Goal: Find specific page/section: Find specific page/section

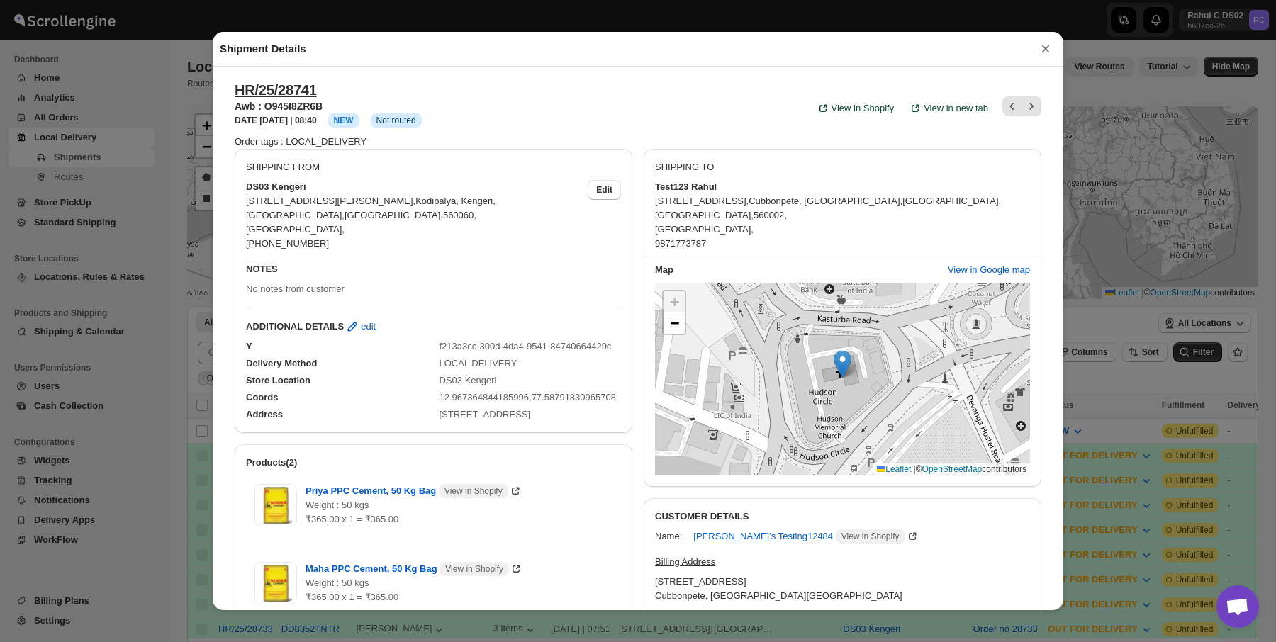
scroll to position [87, 0]
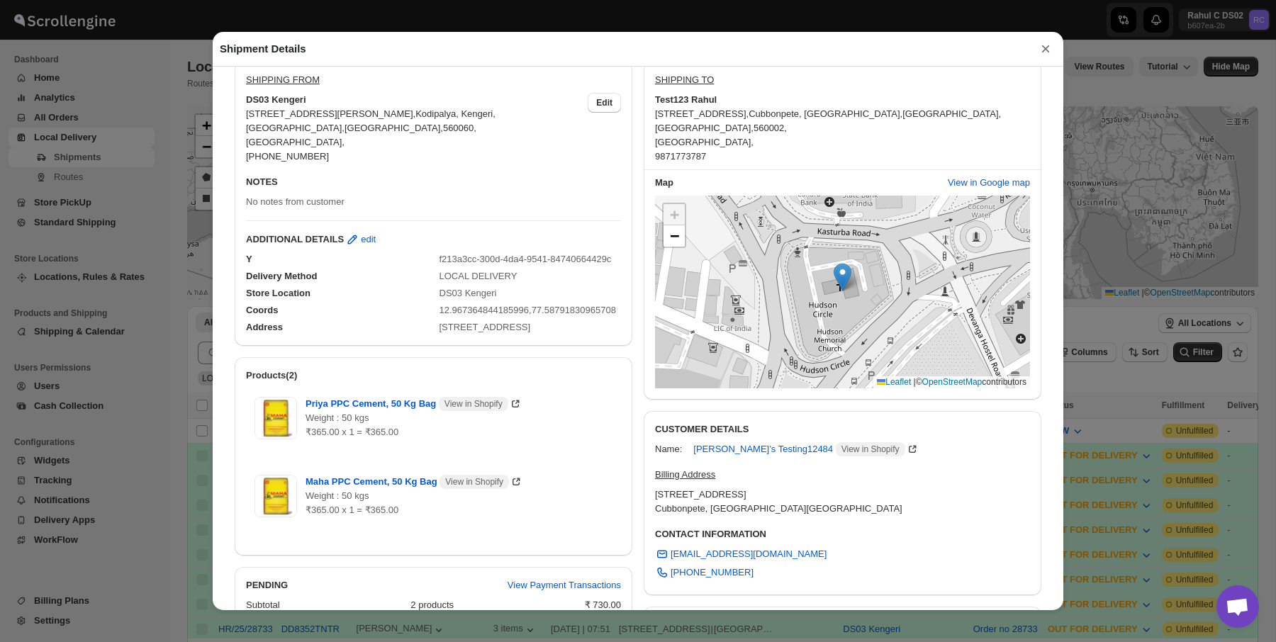
click at [71, 159] on div "Shipment Details × HR/25/28741 Awb : O945I8ZR6B DATE [DATE] | 08:40 Info NEW In…" at bounding box center [638, 321] width 1276 height 642
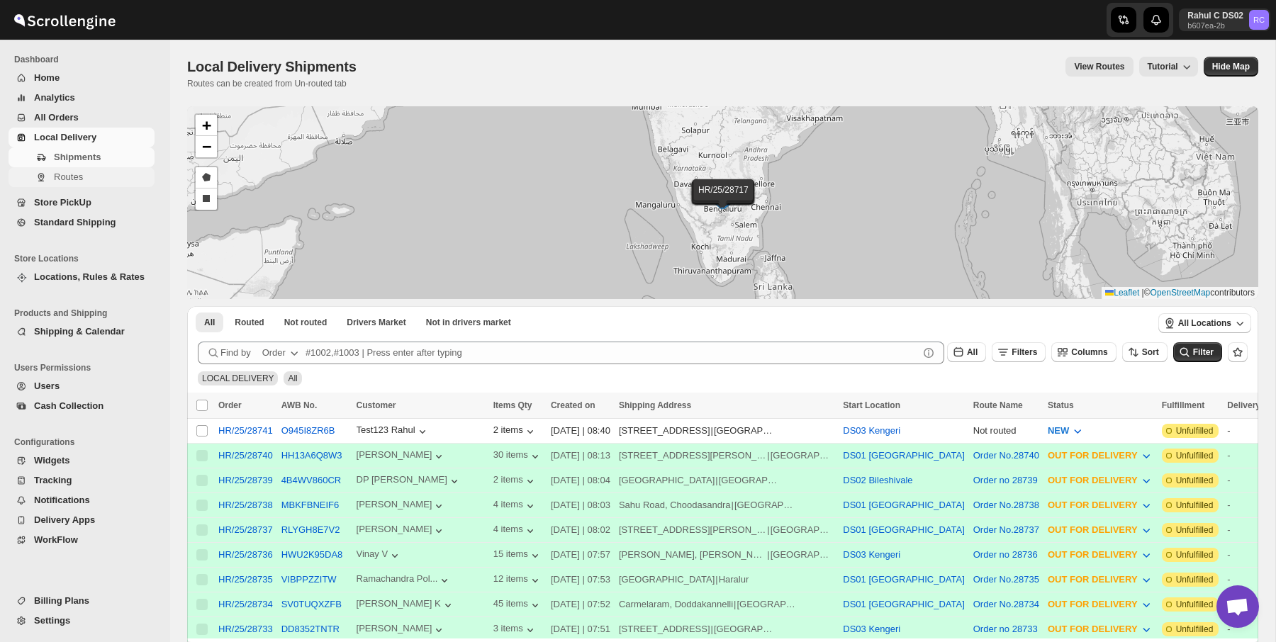
click at [74, 176] on span "Routes" at bounding box center [68, 176] width 29 height 11
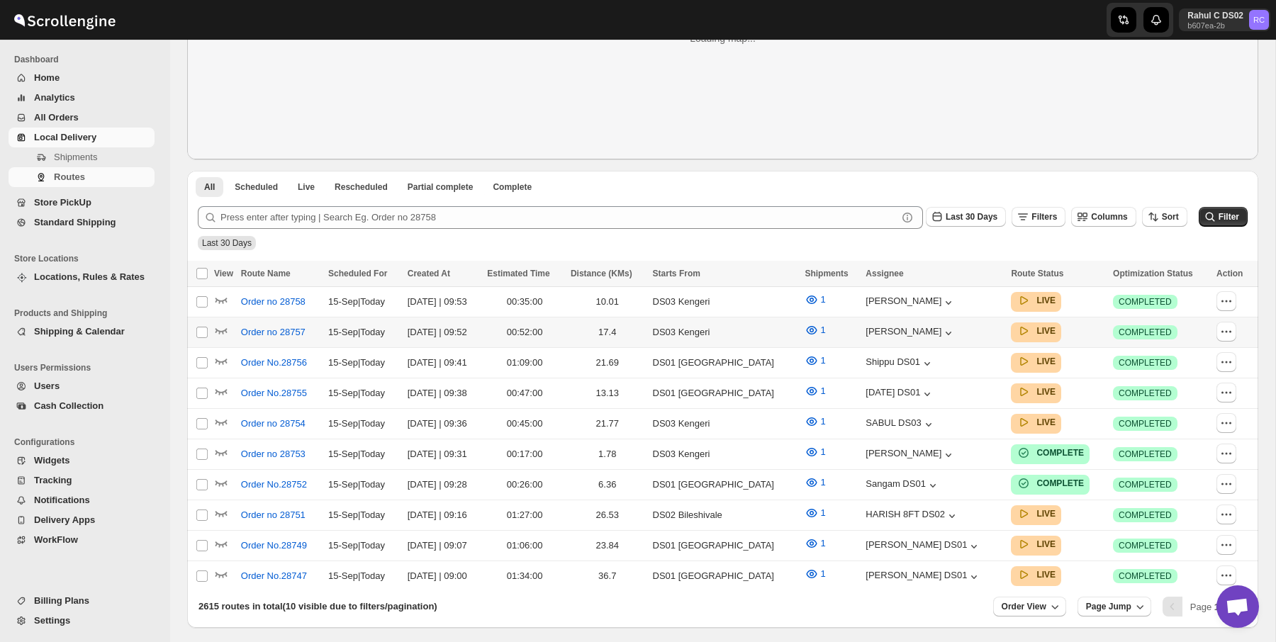
scroll to position [281, 0]
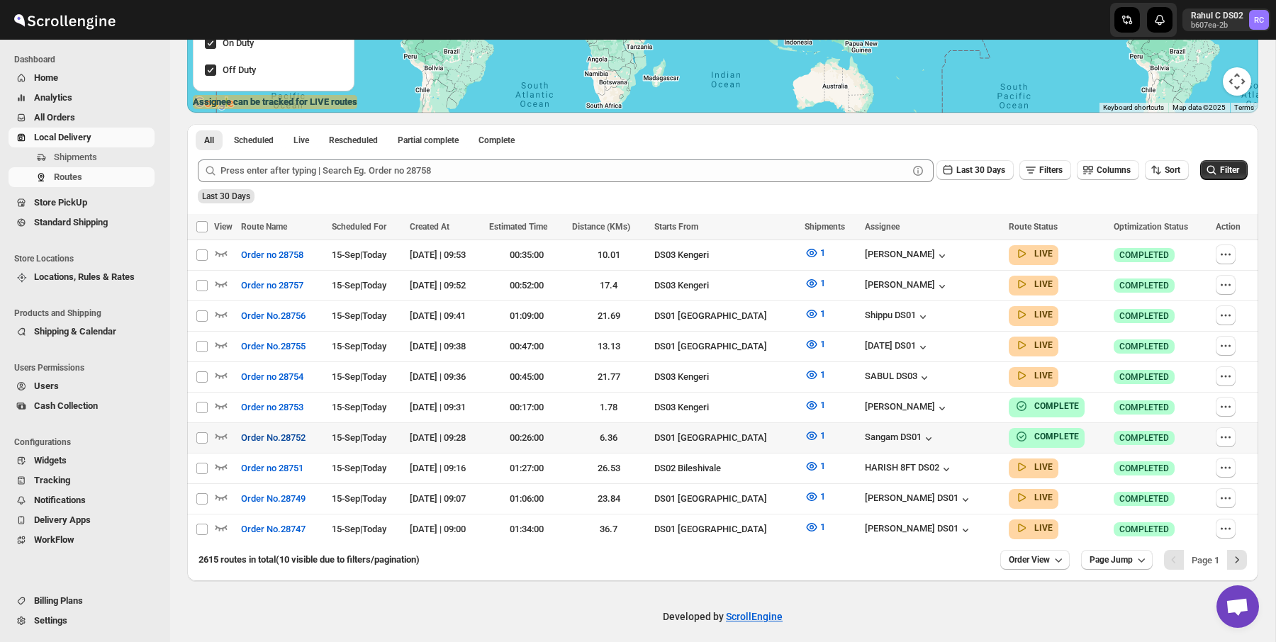
click at [295, 431] on span "Order No.28752" at bounding box center [273, 438] width 64 height 14
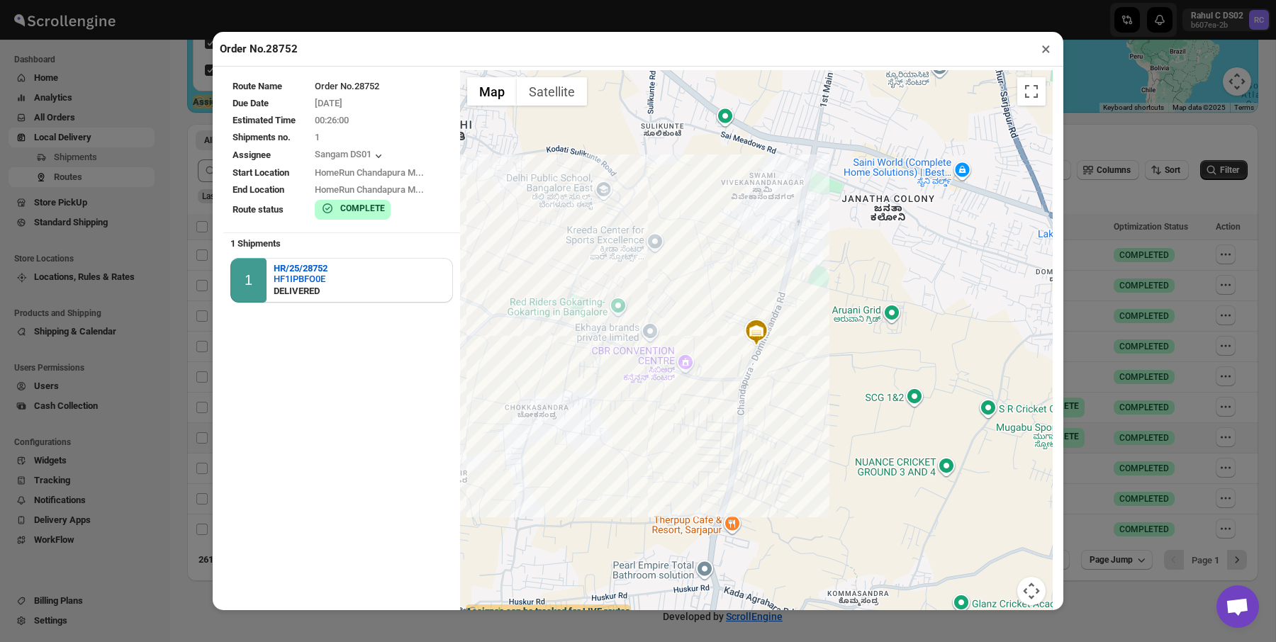
click at [1188, 237] on div "Order No.28752 × Route Name Order No.28752 Due Date [DATE] Estimated Time 00:26…" at bounding box center [638, 321] width 1276 height 642
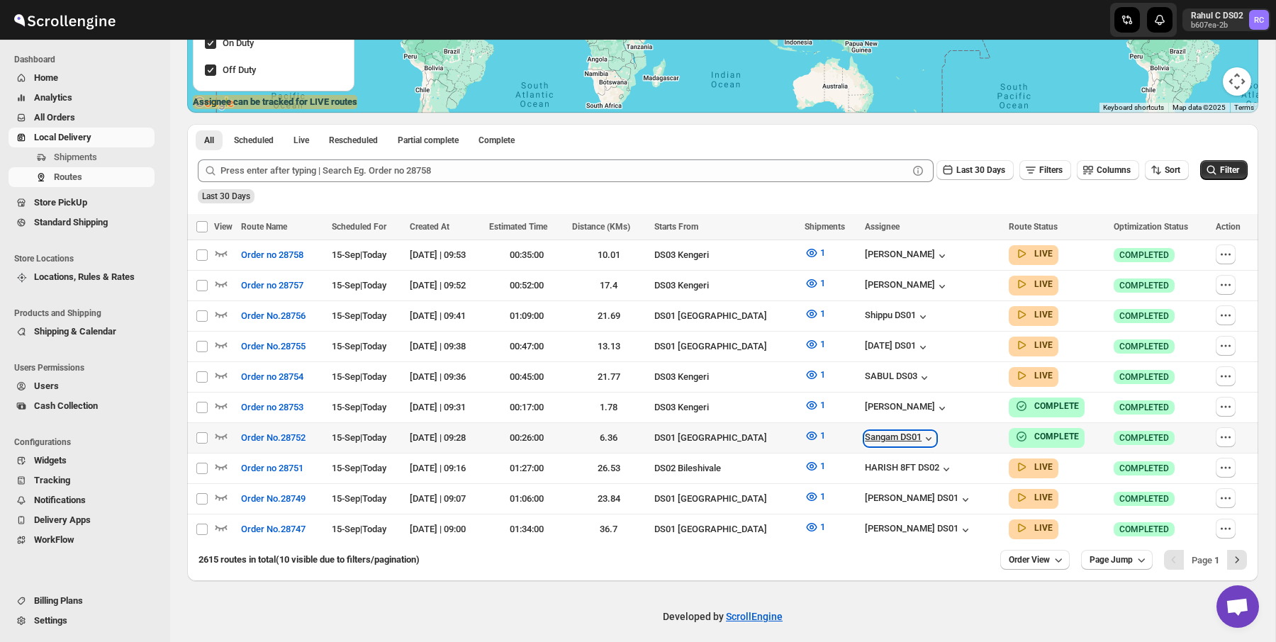
click at [927, 434] on div "Sangam DS01" at bounding box center [900, 439] width 71 height 14
click at [932, 432] on icon "button" at bounding box center [928, 439] width 14 height 14
click at [891, 484] on p "9611745817" at bounding box center [902, 485] width 161 height 14
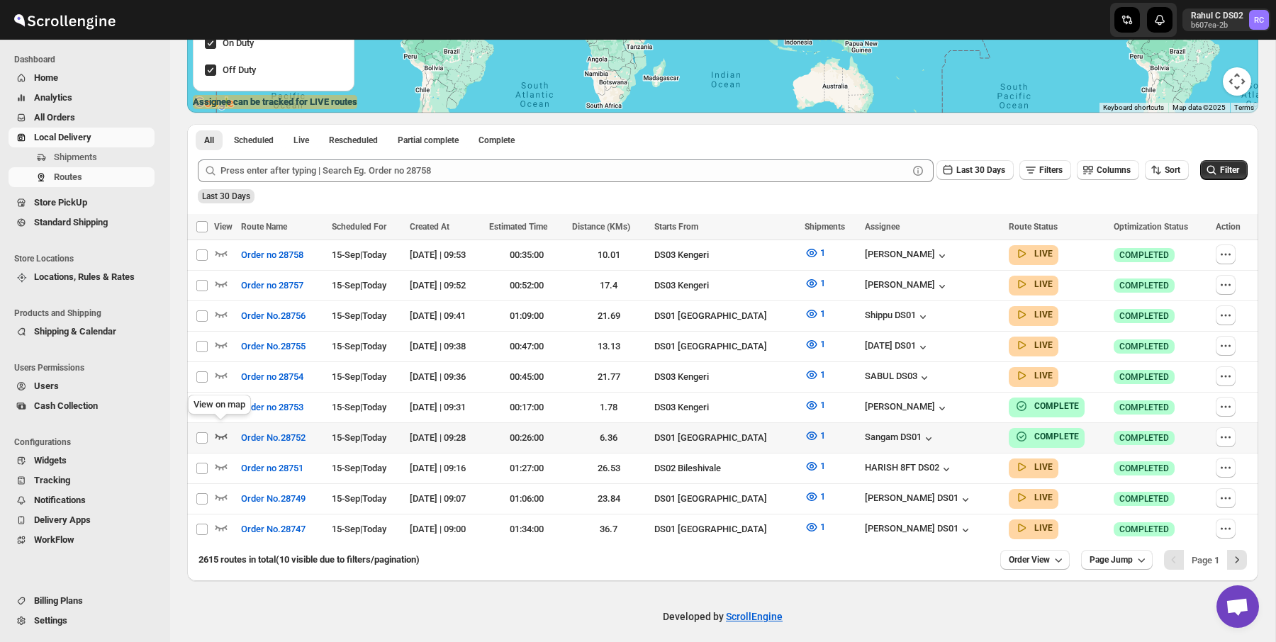
click at [222, 429] on icon "button" at bounding box center [221, 436] width 14 height 14
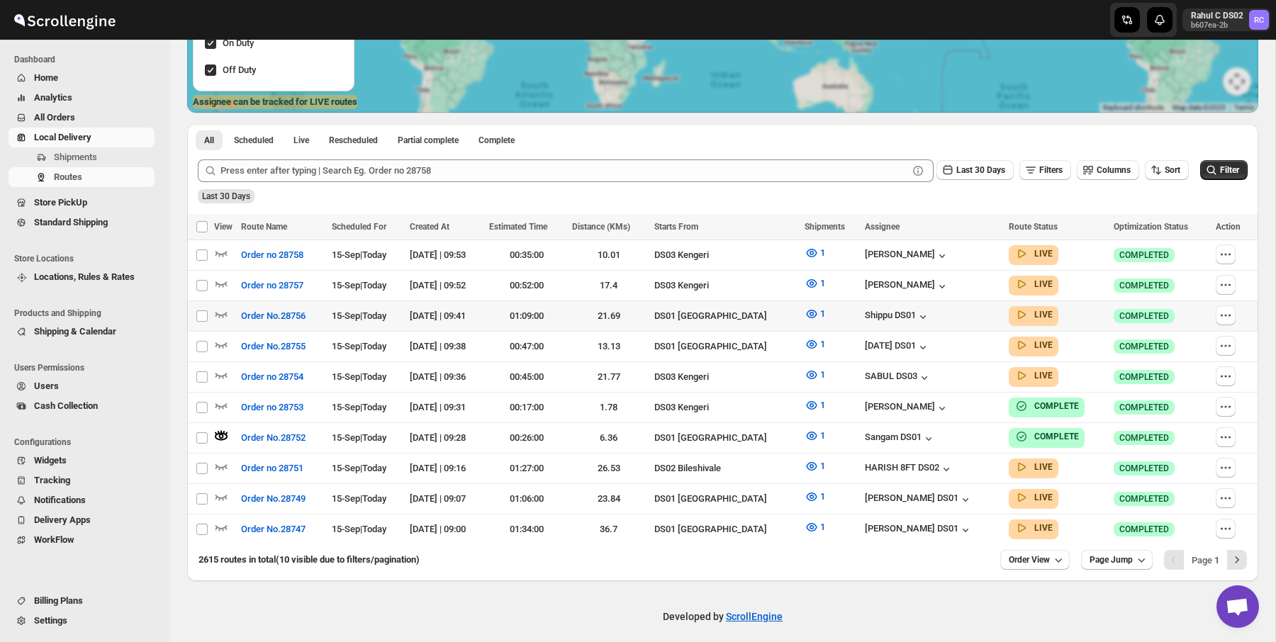
scroll to position [0, 0]
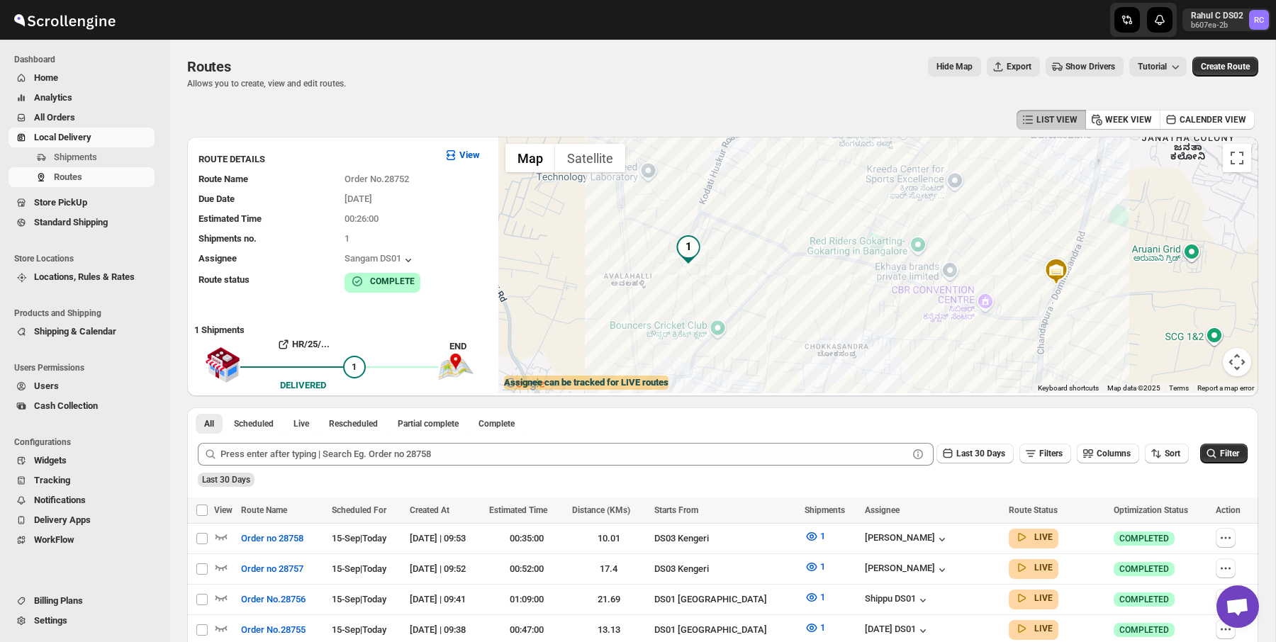
click at [692, 254] on img "1" at bounding box center [688, 249] width 28 height 28
click at [772, 181] on button "Close" at bounding box center [755, 198] width 34 height 34
click at [656, 46] on div "Routes. This page is ready Routes Allows you to create, view and edit routes. H…" at bounding box center [722, 73] width 1071 height 67
click at [453, 64] on div "Hide Map Export Show Drivers Tutorial" at bounding box center [771, 67] width 829 height 20
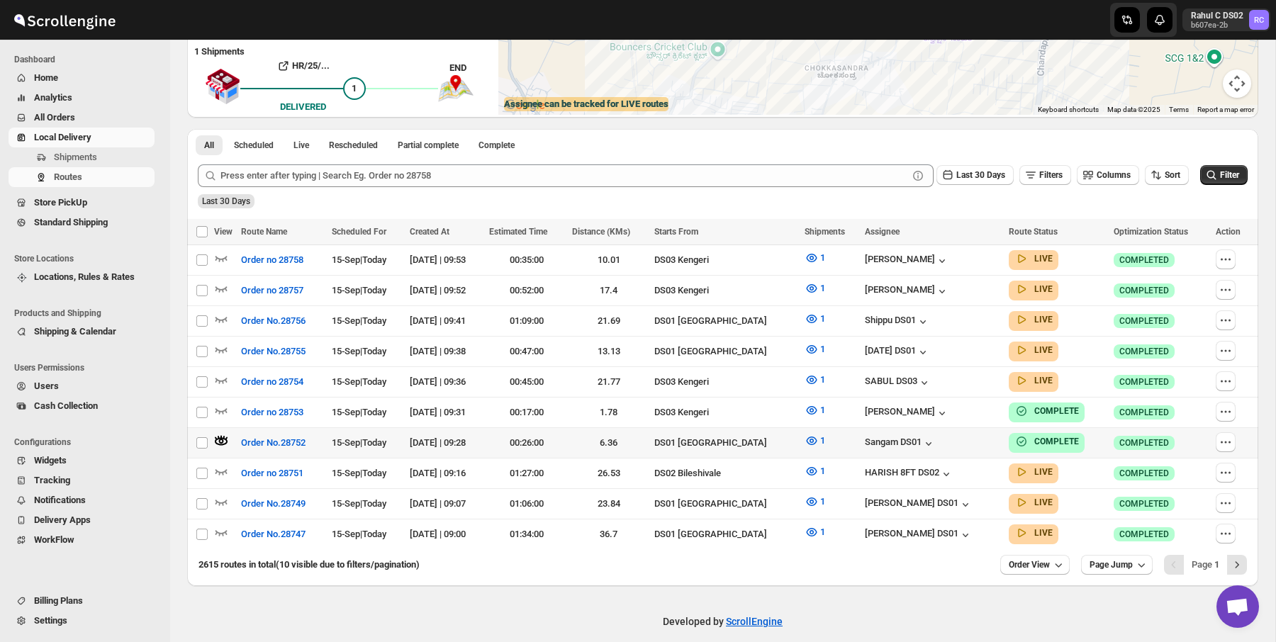
scroll to position [283, 0]
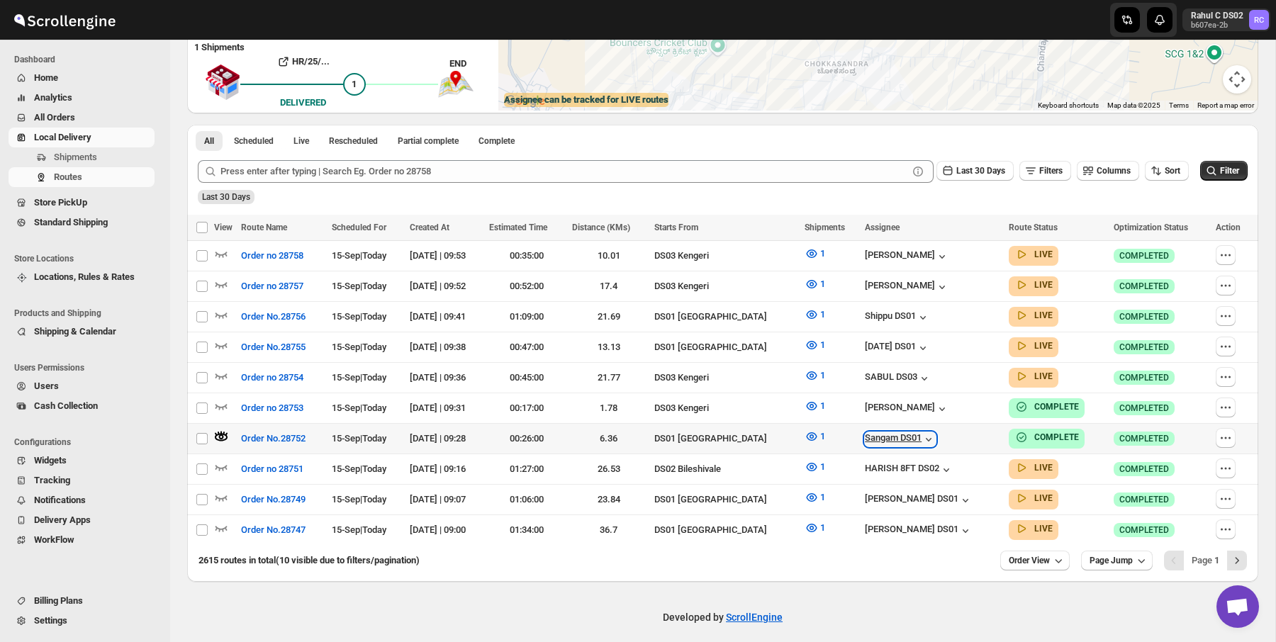
click at [931, 438] on icon "button" at bounding box center [928, 440] width 6 height 4
click at [957, 431] on div "Sangam DS01" at bounding box center [932, 439] width 135 height 16
click at [935, 432] on icon "button" at bounding box center [928, 439] width 14 height 14
click at [920, 435] on div "Sangam DS01" at bounding box center [900, 439] width 71 height 14
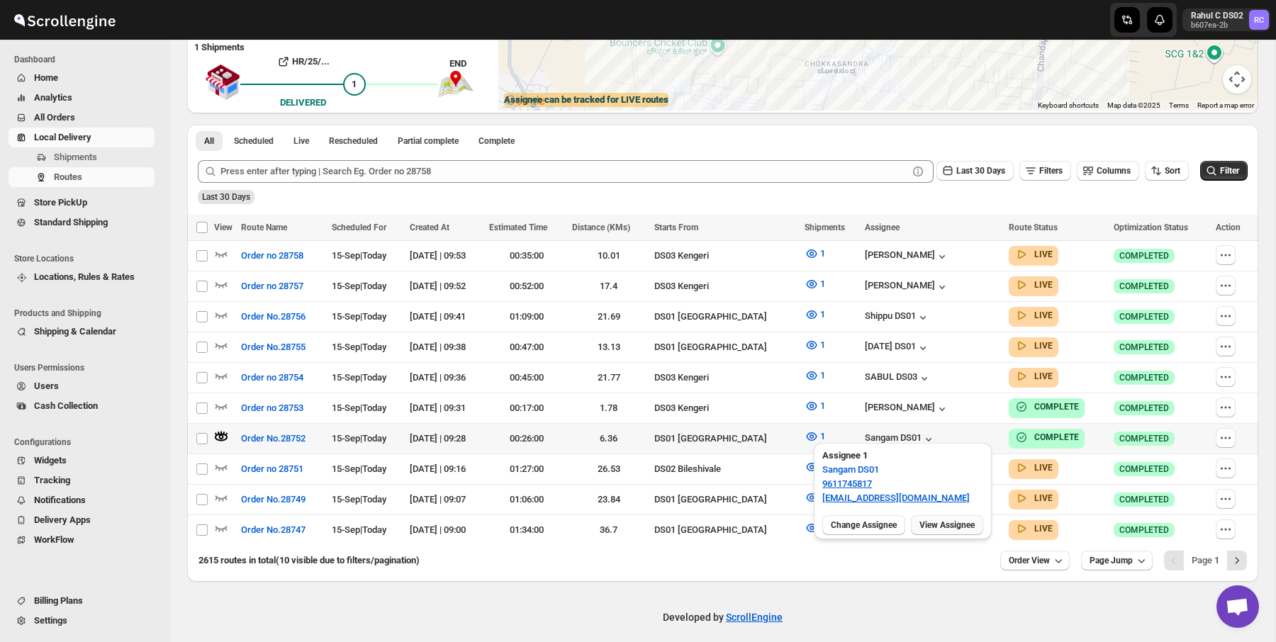
click at [933, 521] on span "View Assignee" at bounding box center [946, 524] width 55 height 11
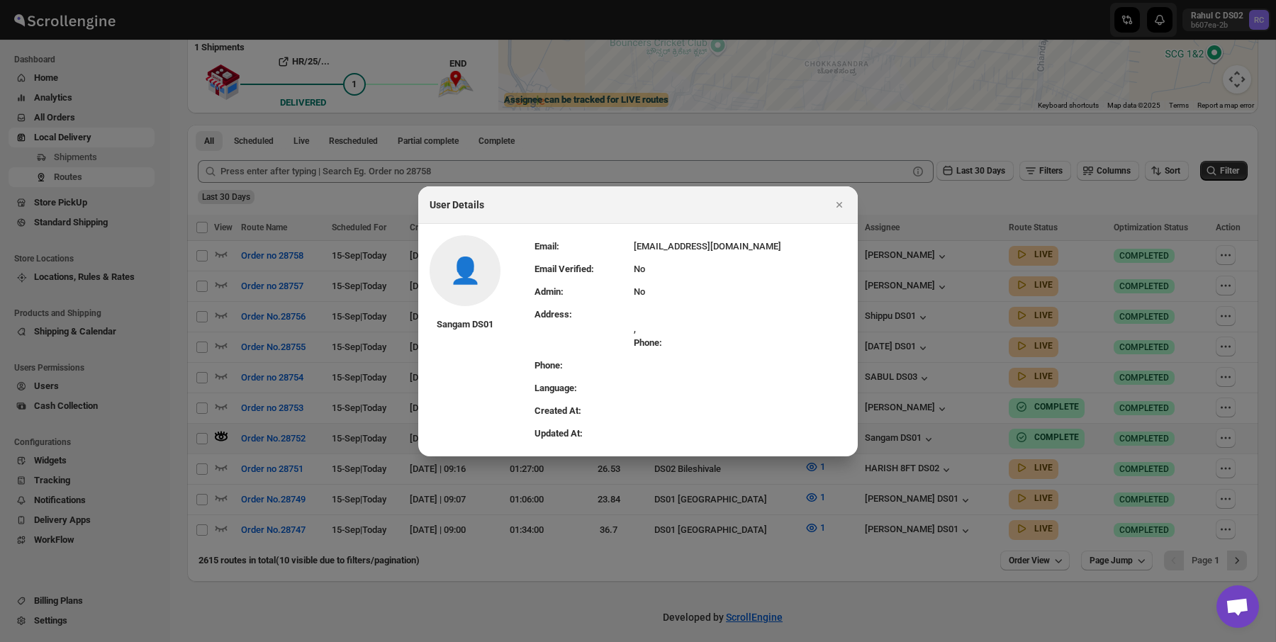
click at [703, 303] on td ", Phone:" at bounding box center [740, 328] width 213 height 51
click at [696, 338] on div "Phone:" at bounding box center [740, 343] width 213 height 14
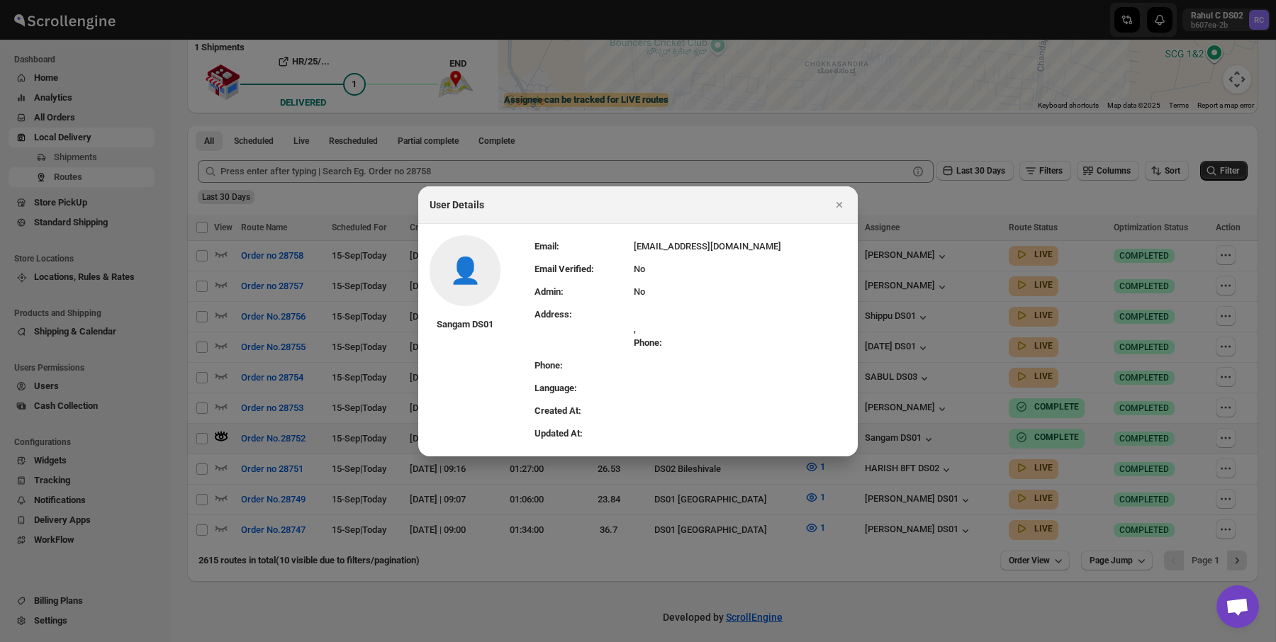
click at [696, 338] on div "Phone:" at bounding box center [740, 343] width 213 height 14
click at [718, 278] on td "No" at bounding box center [740, 269] width 213 height 23
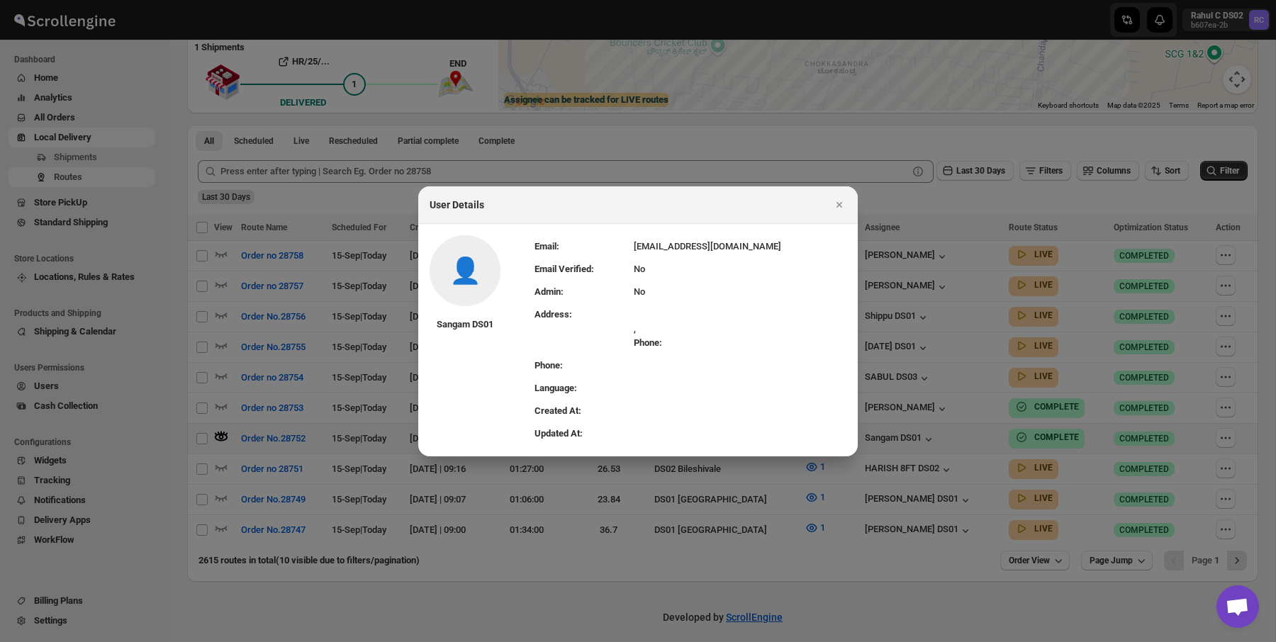
click at [718, 278] on td "No" at bounding box center [740, 269] width 213 height 23
click at [718, 304] on td ", Phone:" at bounding box center [740, 328] width 213 height 51
click at [741, 339] on div "Phone:" at bounding box center [740, 343] width 213 height 14
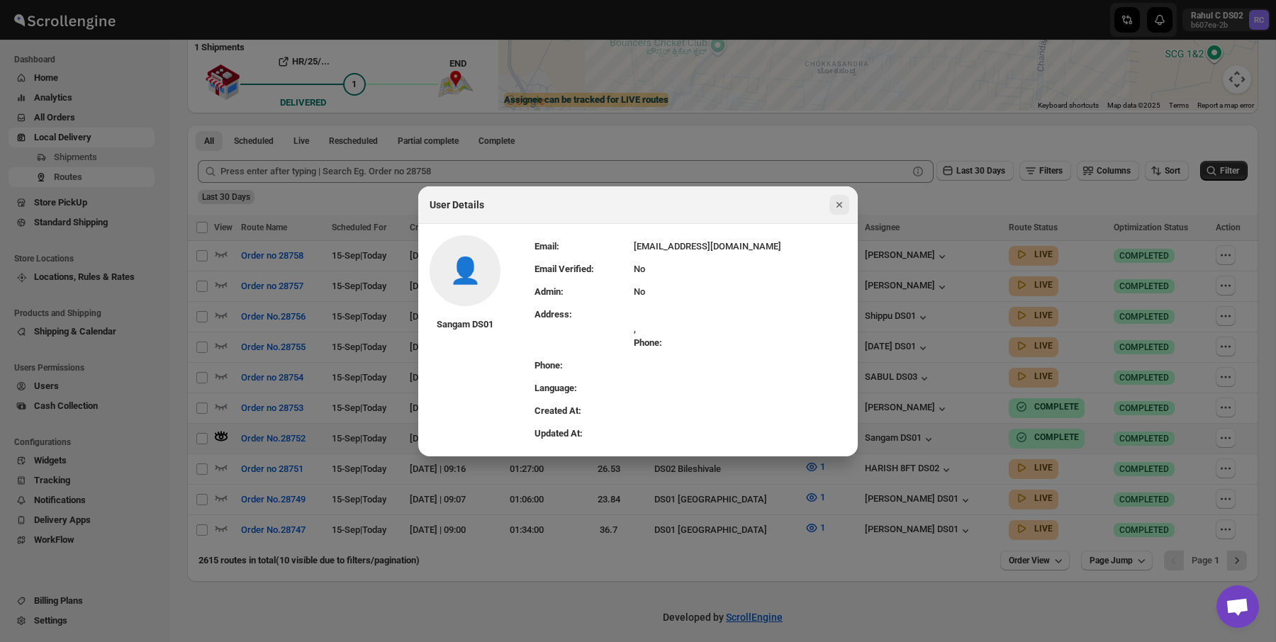
click at [835, 206] on icon "Close" at bounding box center [839, 205] width 14 height 14
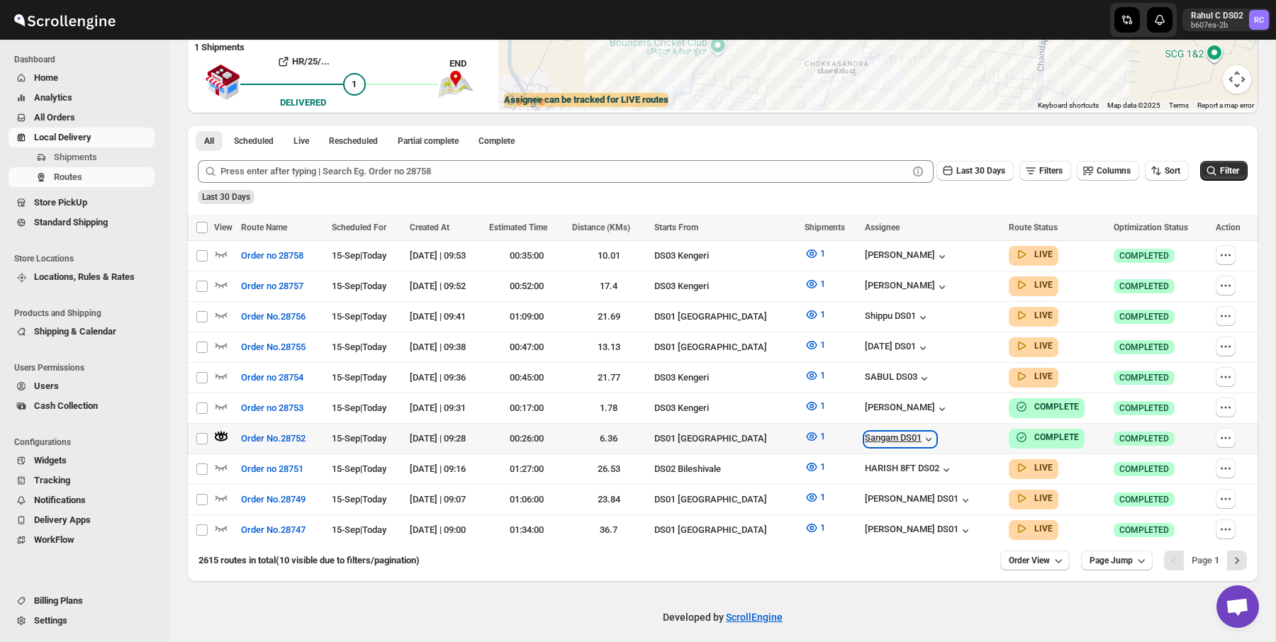
click at [925, 432] on div "Sangam DS01" at bounding box center [900, 439] width 71 height 14
click at [937, 523] on span "View Assignee" at bounding box center [946, 524] width 55 height 11
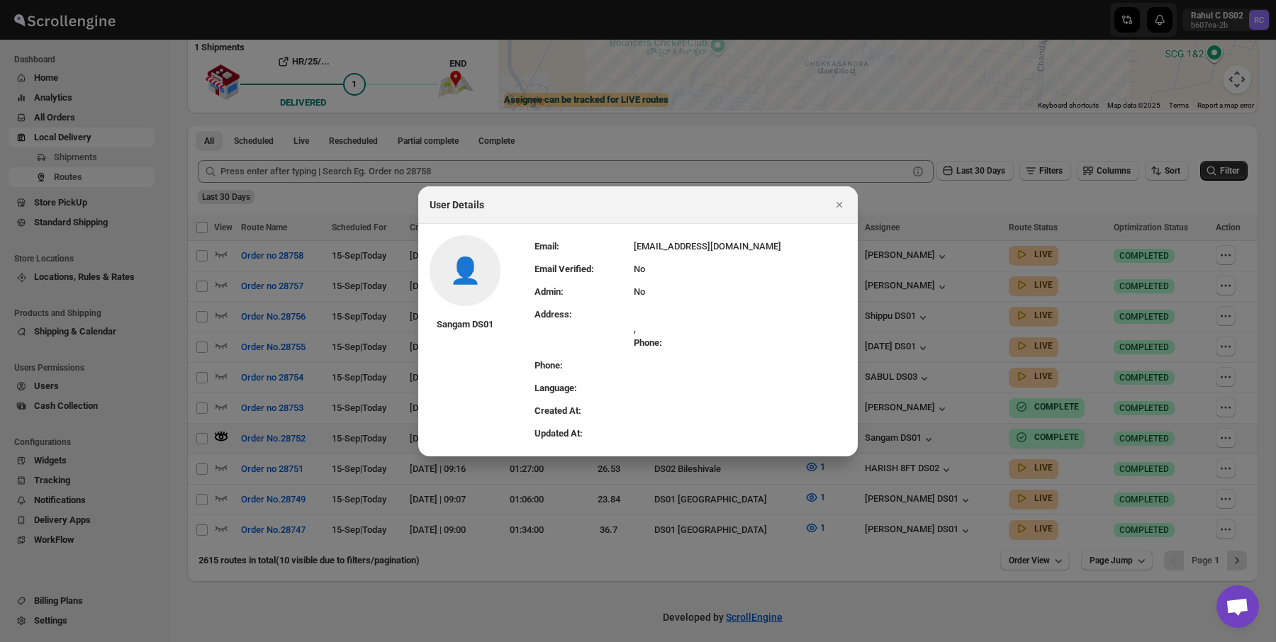
click at [779, 308] on td ", Phone:" at bounding box center [740, 328] width 213 height 51
click at [779, 325] on td ", Phone:" at bounding box center [740, 328] width 213 height 51
